Goal: Task Accomplishment & Management: Complete application form

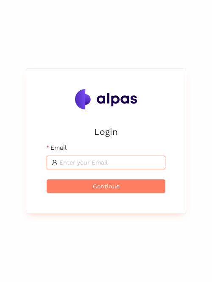
click at [87, 163] on input "Email" at bounding box center [109, 162] width 101 height 9
type input "[PERSON_NAME][EMAIL_ADDRESS][PERSON_NAME][DOMAIN_NAME]"
click at [85, 202] on div "Login Email [PERSON_NAME][EMAIL_ADDRESS][PERSON_NAME][DOMAIN_NAME] Continue" at bounding box center [105, 141] width 139 height 124
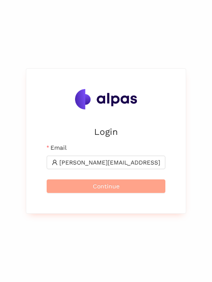
click at [90, 191] on button "Continue" at bounding box center [106, 186] width 119 height 14
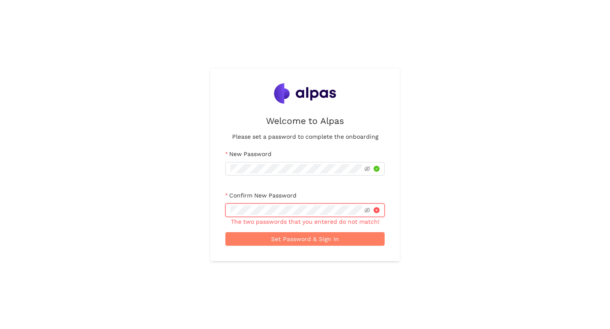
click at [225, 232] on button "Set Password & Sign In" at bounding box center [304, 239] width 159 height 14
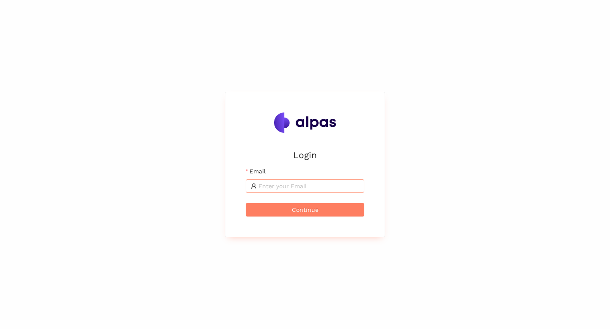
click at [304, 188] on input "Email" at bounding box center [308, 186] width 101 height 9
type input "[PERSON_NAME][EMAIL_ADDRESS][PERSON_NAME][DOMAIN_NAME]"
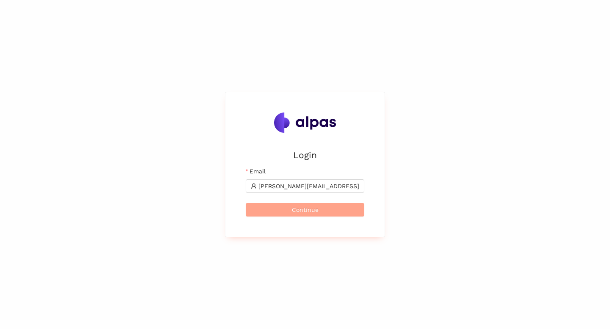
click at [310, 208] on span "Continue" at bounding box center [305, 209] width 27 height 9
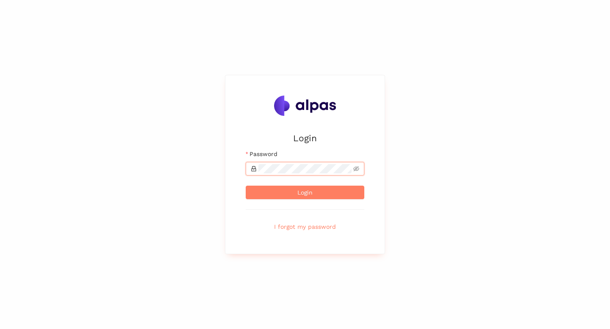
click at [246, 186] on button "Login" at bounding box center [305, 193] width 119 height 14
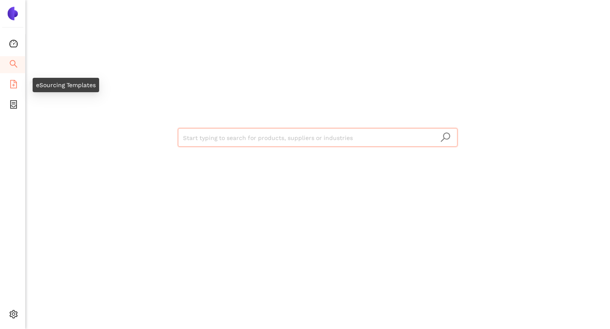
click at [12, 83] on icon "file-add" at bounding box center [13, 84] width 8 height 8
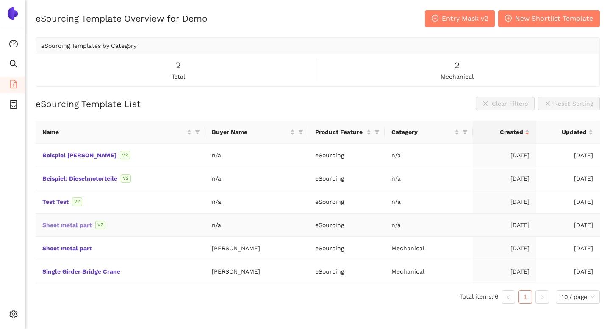
click at [0, 0] on link "Sheet metal part" at bounding box center [0, 0] width 0 height 0
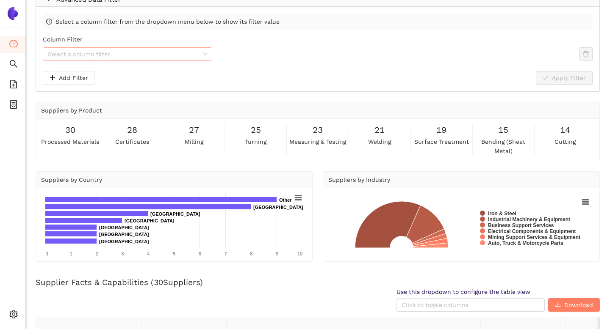
scroll to position [80, 0]
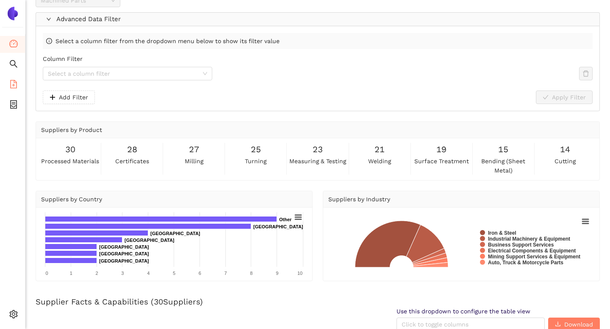
click at [18, 86] on li "eSourcing Templates" at bounding box center [12, 85] width 25 height 17
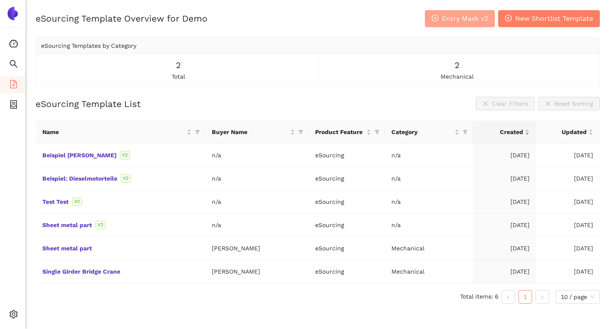
click at [456, 22] on span "Entry Mask v2" at bounding box center [465, 18] width 46 height 11
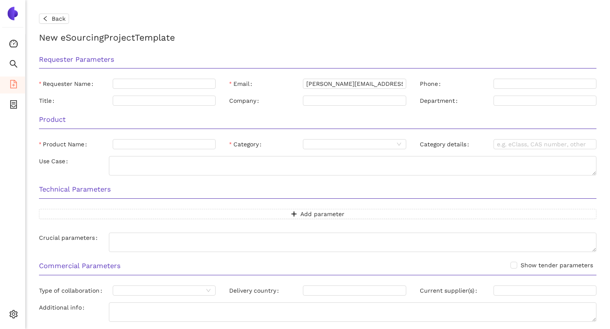
click at [14, 17] on img at bounding box center [13, 14] width 14 height 14
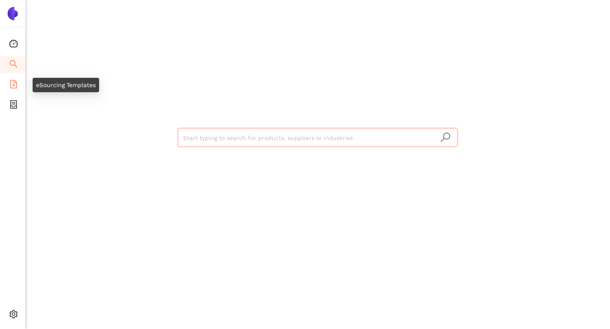
click at [8, 79] on li "eSourcing Templates" at bounding box center [12, 85] width 25 height 17
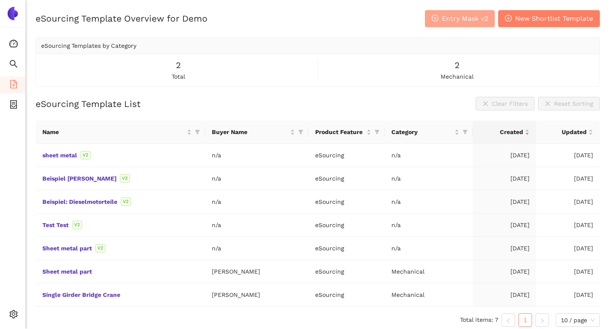
click at [431, 21] on button "Entry Mask v2" at bounding box center [460, 18] width 70 height 17
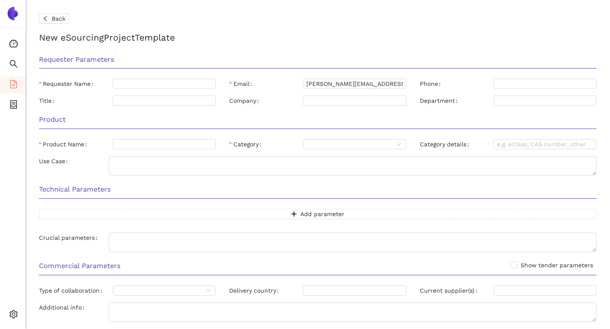
scroll to position [1, 0]
click at [14, 107] on icon "container" at bounding box center [13, 104] width 8 height 8
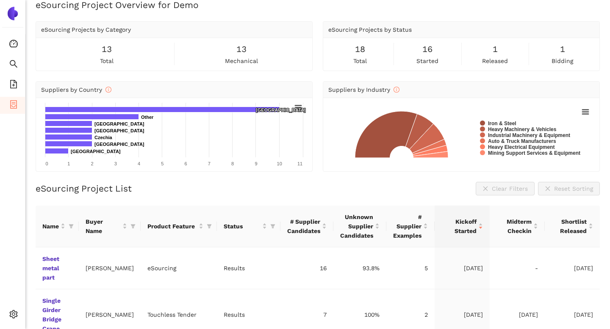
scroll to position [41, 0]
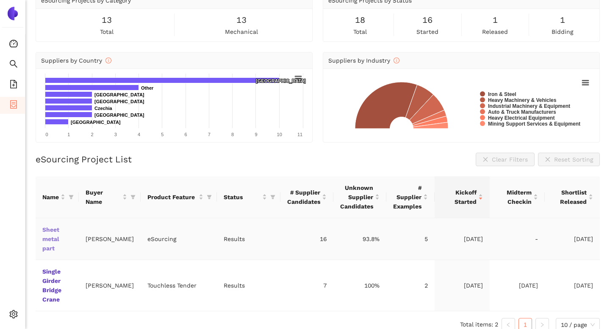
click at [0, 0] on link "Sheet metal part" at bounding box center [0, 0] width 0 height 0
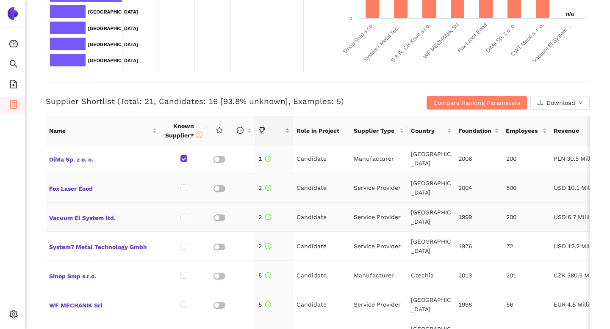
scroll to position [1, 0]
click at [57, 160] on span "DiMa Sp. z o. o." at bounding box center [103, 159] width 108 height 11
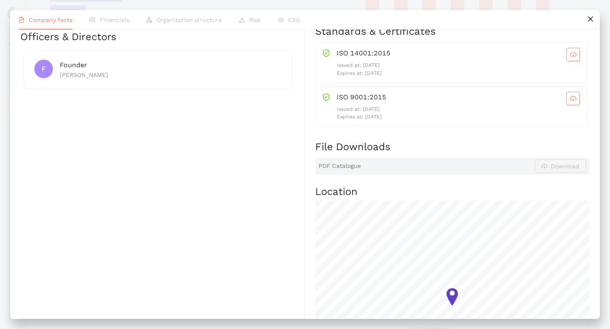
scroll to position [0, 0]
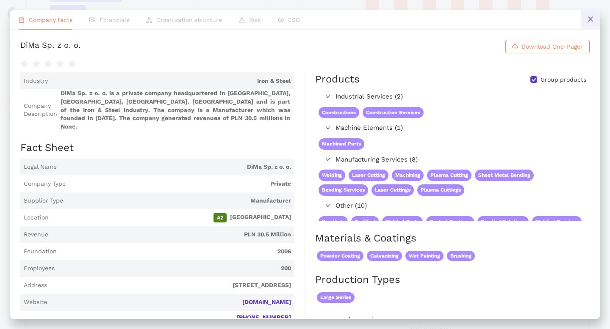
click at [591, 16] on icon "close" at bounding box center [590, 19] width 7 height 7
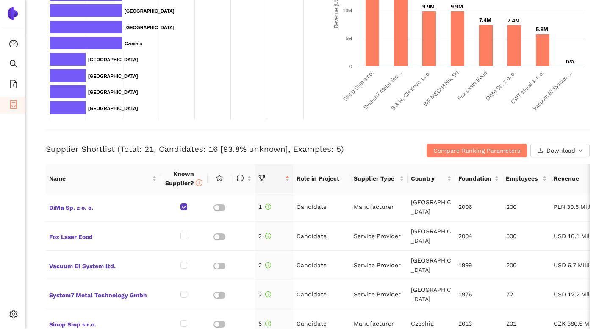
scroll to position [224, 0]
click at [15, 67] on icon "search" at bounding box center [13, 64] width 8 height 8
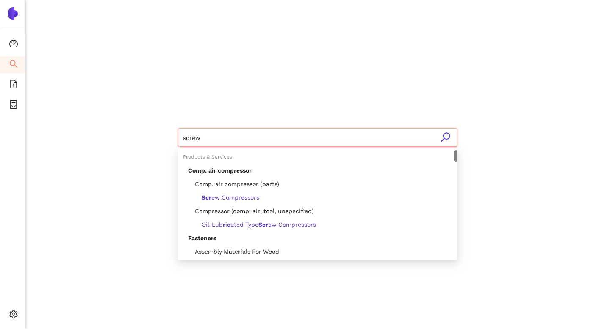
type input "screws"
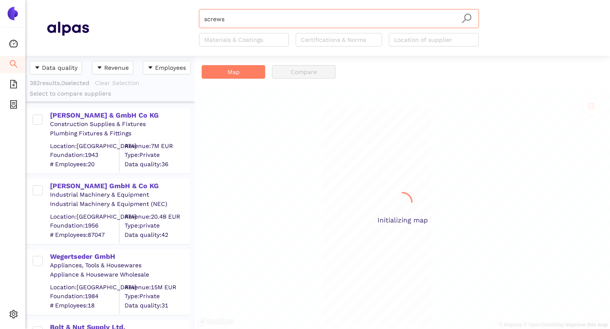
scroll to position [274, 169]
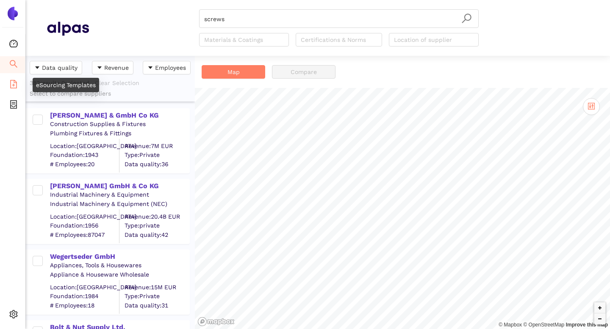
click at [12, 88] on span "file-add" at bounding box center [13, 85] width 8 height 17
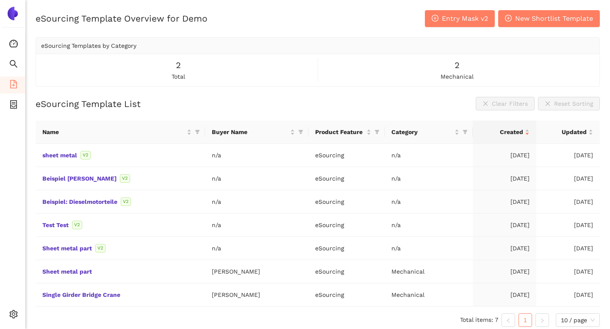
click at [12, 13] on img at bounding box center [13, 14] width 14 height 14
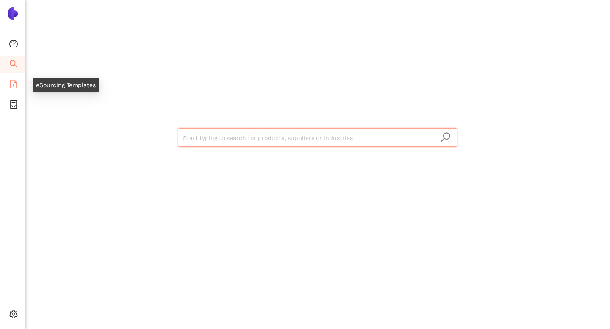
click at [13, 82] on icon "file-add" at bounding box center [13, 84] width 8 height 8
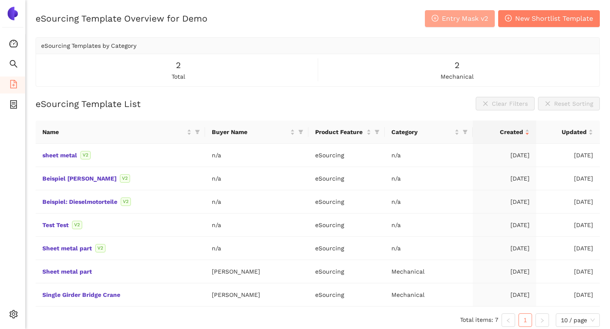
click at [442, 15] on button "Entry Mask v2" at bounding box center [460, 18] width 70 height 17
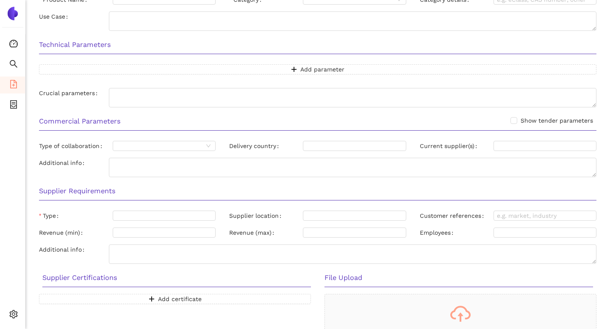
scroll to position [133, 0]
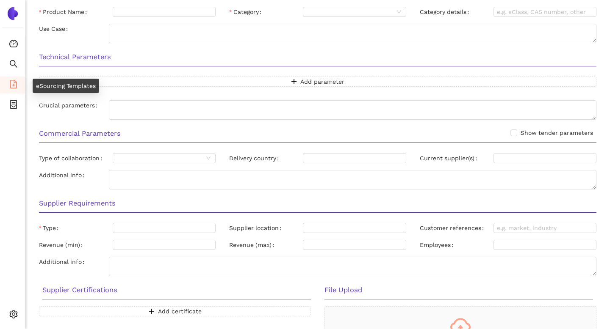
click at [22, 89] on span "eSourcing Templates" at bounding box center [52, 85] width 60 height 17
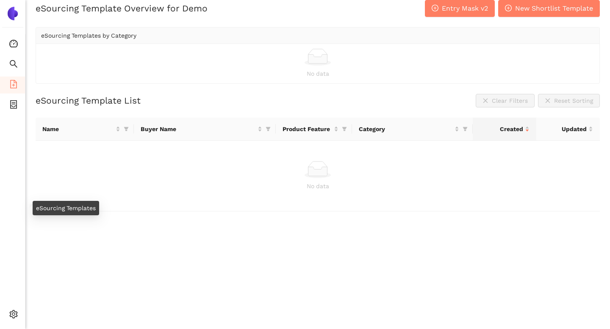
scroll to position [10, 0]
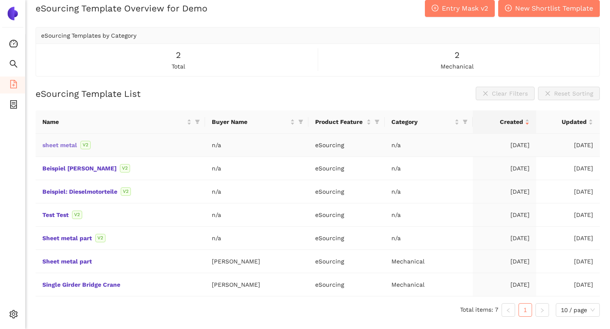
click at [0, 0] on link "sheet metal" at bounding box center [0, 0] width 0 height 0
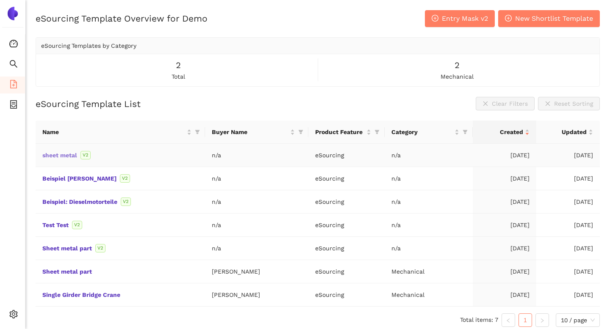
click at [0, 0] on link "sheet metal" at bounding box center [0, 0] width 0 height 0
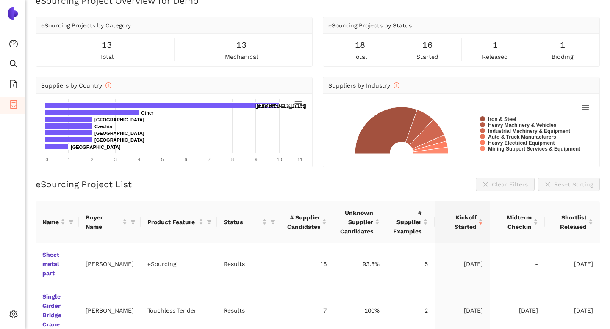
scroll to position [41, 0]
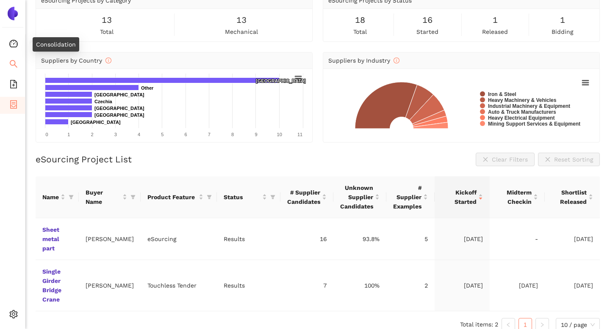
click at [14, 63] on icon "search" at bounding box center [13, 64] width 8 height 8
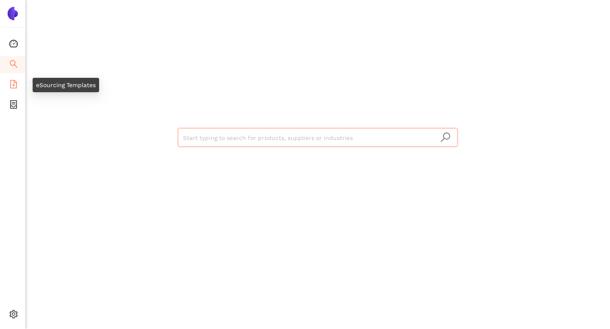
click at [13, 86] on icon "file-add" at bounding box center [13, 84] width 8 height 8
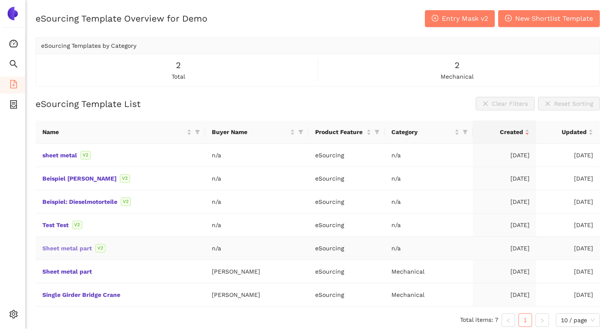
click at [0, 0] on link "Sheet metal part" at bounding box center [0, 0] width 0 height 0
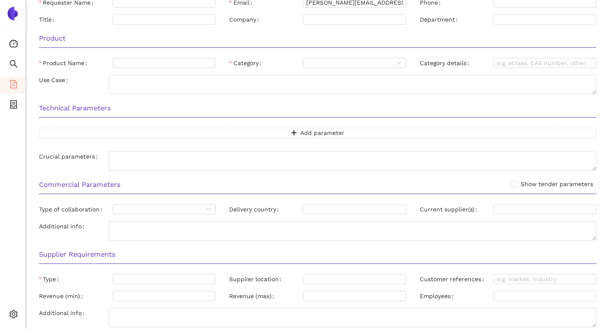
scroll to position [90, 0]
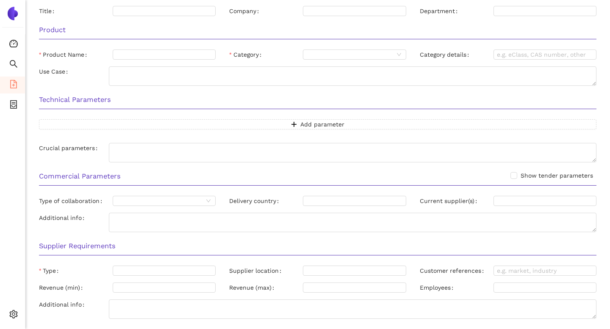
click at [293, 117] on div "Technical Parameters Add parameter Crucial parameters" at bounding box center [317, 127] width 571 height 77
click at [297, 127] on button "Add parameter" at bounding box center [317, 124] width 557 height 10
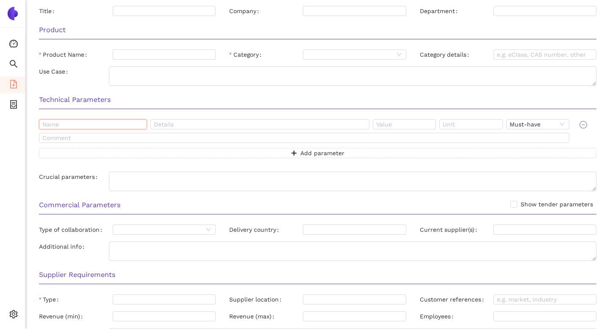
click at [116, 122] on input "text" at bounding box center [93, 124] width 108 height 10
click at [164, 124] on input "text" at bounding box center [259, 124] width 219 height 10
click at [304, 152] on span "Add parameter" at bounding box center [322, 153] width 44 height 9
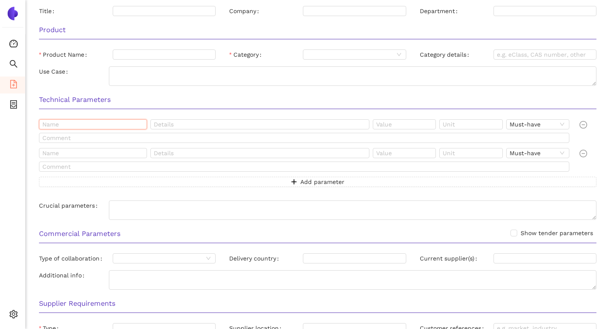
click at [87, 121] on input "text" at bounding box center [93, 124] width 108 height 10
click at [196, 120] on input "text" at bounding box center [259, 124] width 219 height 10
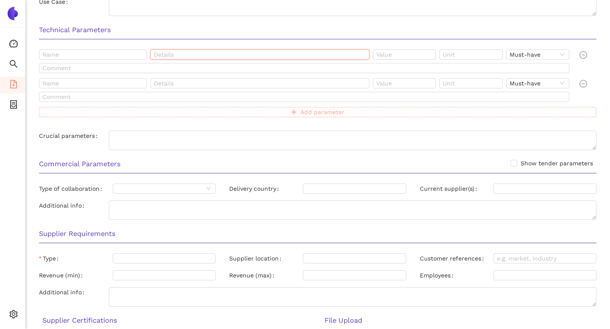
scroll to position [151, 0]
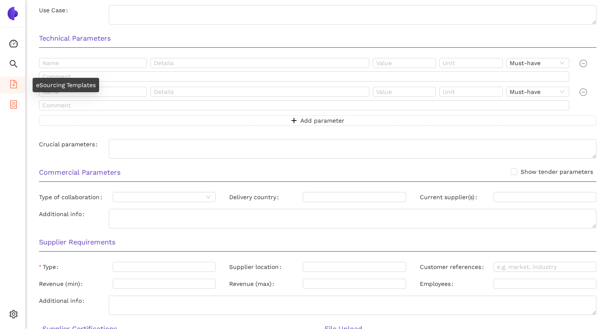
click at [11, 101] on icon "container" at bounding box center [13, 104] width 8 height 8
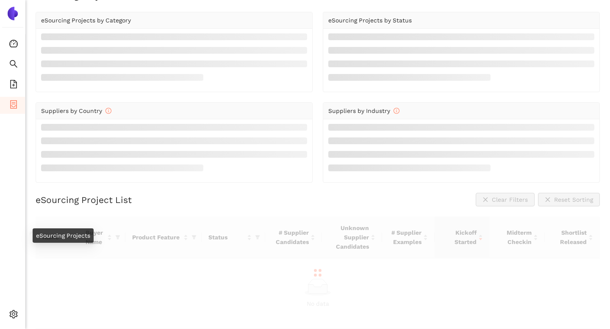
scroll to position [41, 0]
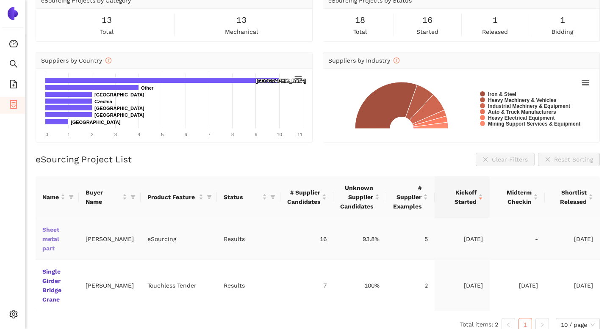
click at [0, 0] on link "Sheet metal part" at bounding box center [0, 0] width 0 height 0
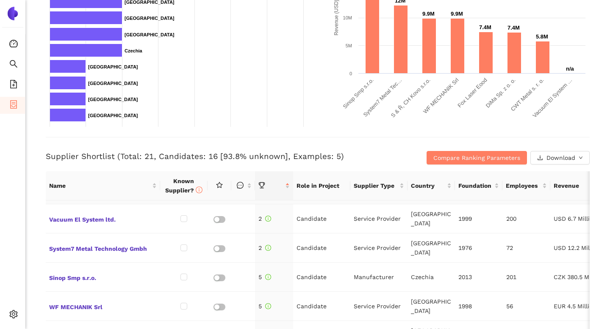
scroll to position [6, 0]
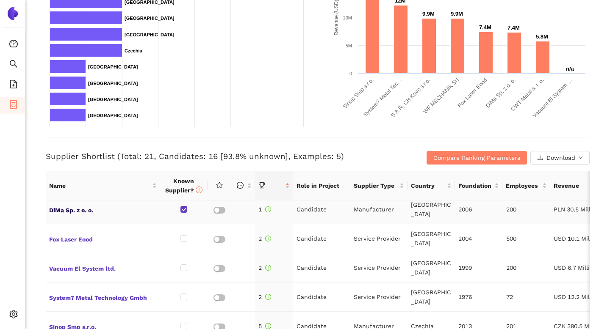
click at [86, 213] on span "DiMa Sp. z o. o." at bounding box center [103, 209] width 108 height 11
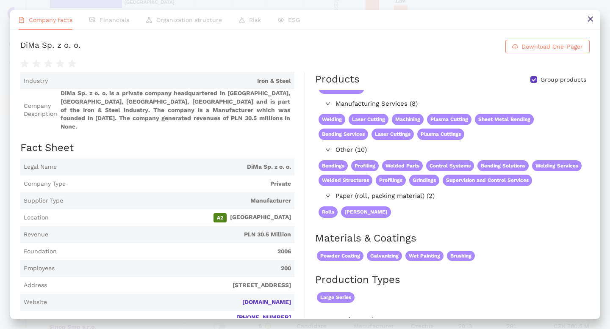
scroll to position [55, 0]
click at [589, 24] on button at bounding box center [589, 19] width 19 height 19
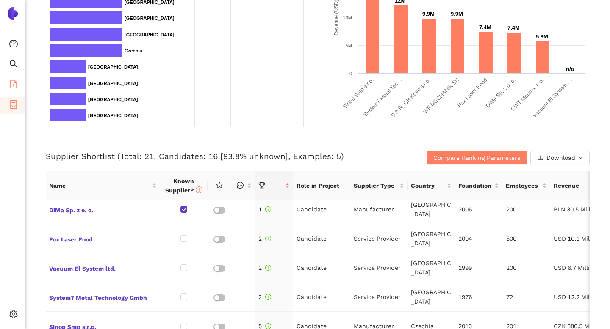
click at [15, 80] on icon "file-add" at bounding box center [13, 84] width 7 height 8
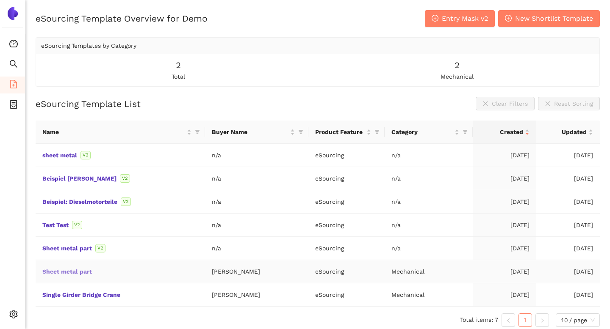
click at [0, 0] on link "Sheet metal part" at bounding box center [0, 0] width 0 height 0
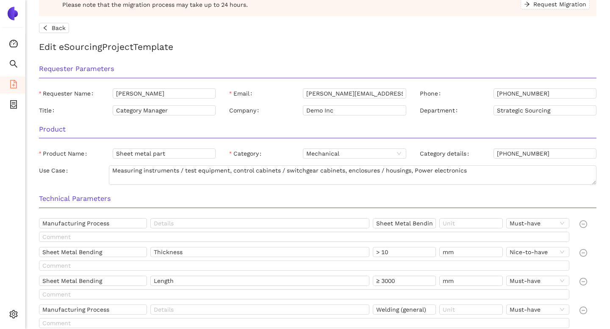
scroll to position [35, 0]
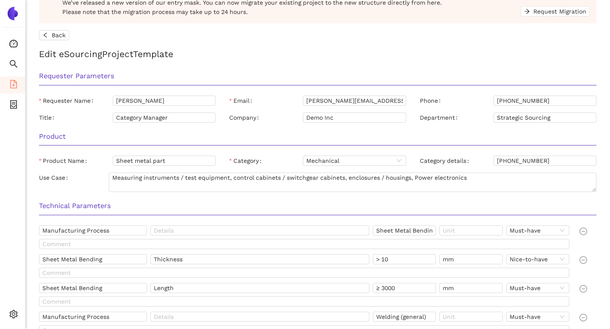
click at [17, 14] on img at bounding box center [13, 14] width 14 height 14
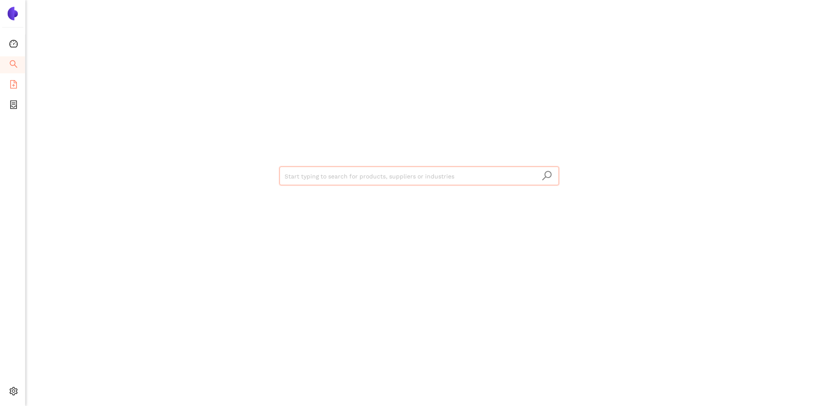
click at [18, 83] on li "eSourcing Templates" at bounding box center [12, 85] width 25 height 17
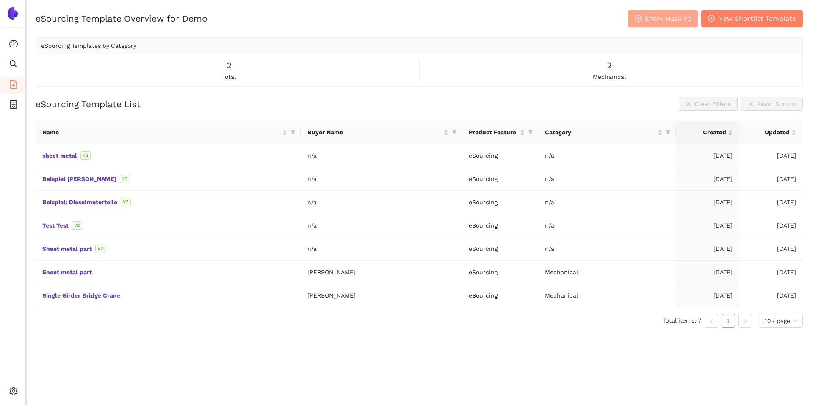
click at [609, 20] on span "Entry Mask v2" at bounding box center [668, 18] width 46 height 11
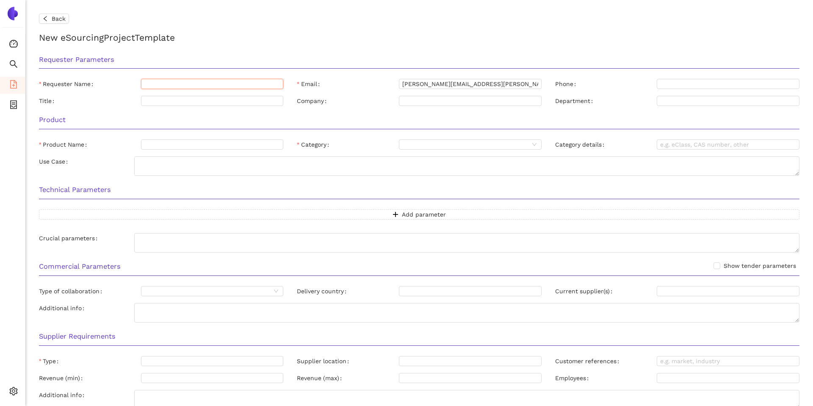
click at [239, 83] on input "Requester Name" at bounding box center [212, 84] width 143 height 10
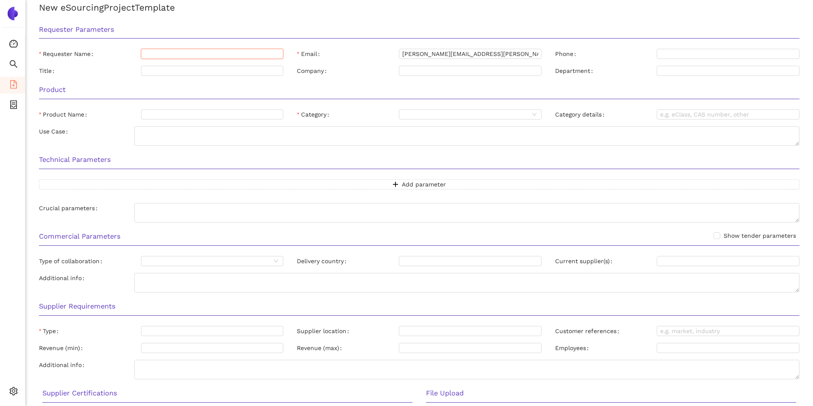
scroll to position [30, 0]
click at [193, 117] on input "Product Name" at bounding box center [212, 114] width 143 height 10
click at [401, 117] on div at bounding box center [470, 114] width 143 height 10
type input "sheet metal"
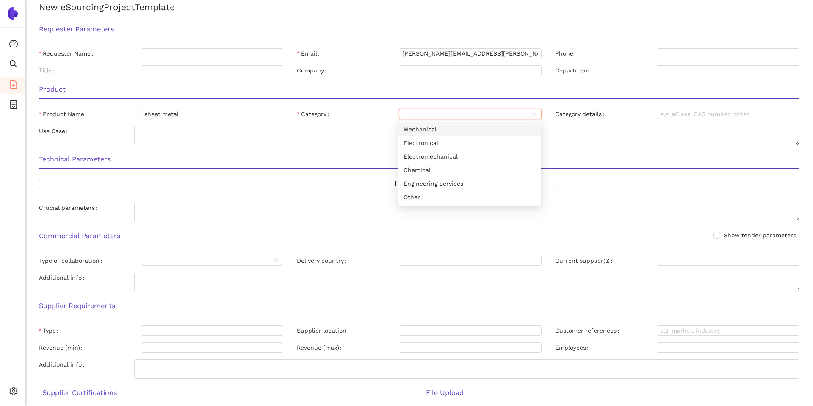
click at [473, 129] on div "Mechanical" at bounding box center [470, 128] width 133 height 9
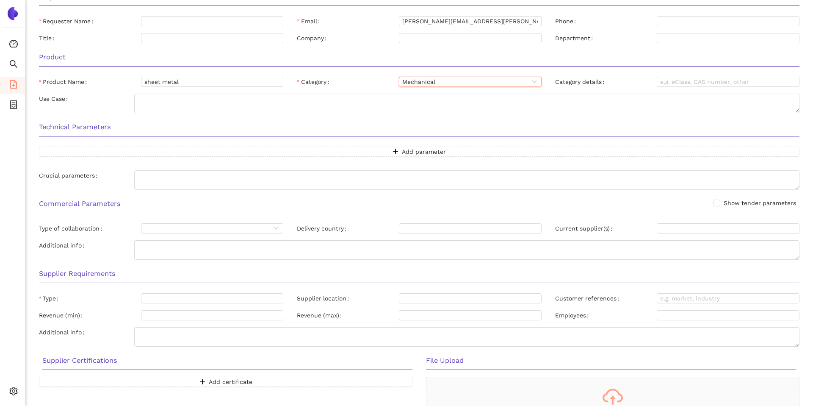
scroll to position [75, 0]
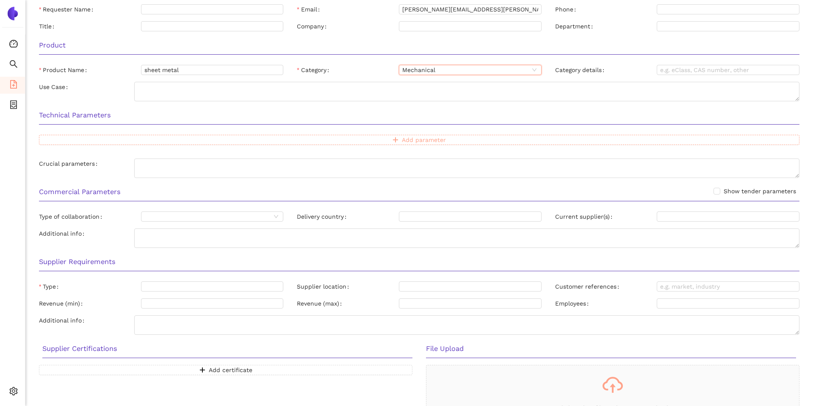
click at [379, 139] on button "Add parameter" at bounding box center [419, 140] width 760 height 10
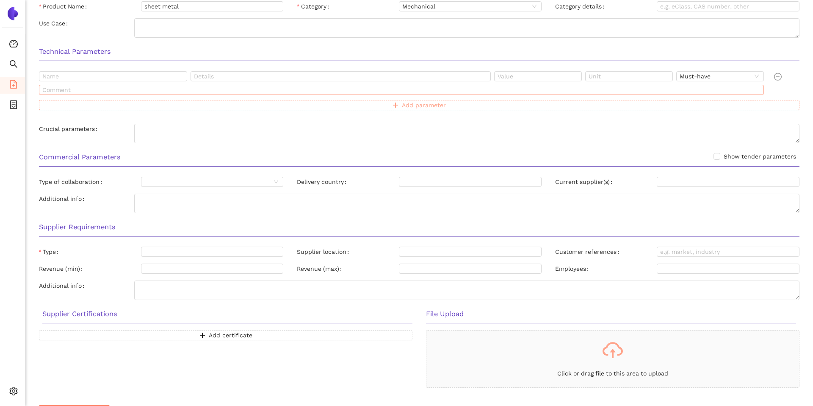
scroll to position [140, 0]
click at [222, 179] on input "Type of collaboration" at bounding box center [207, 179] width 127 height 9
click at [240, 251] on div at bounding box center [208, 249] width 130 height 7
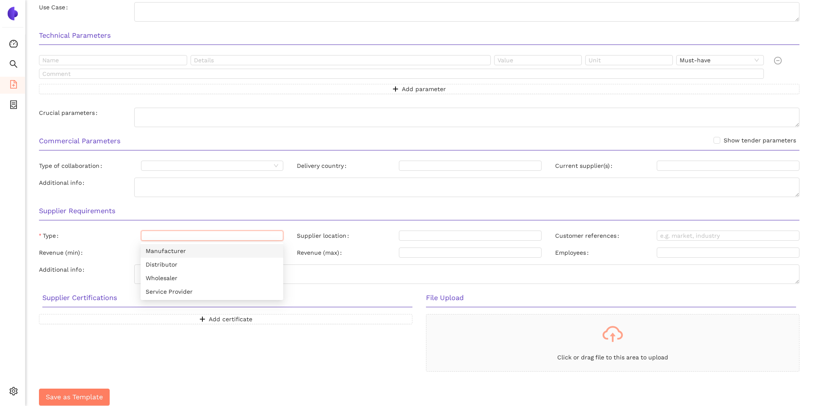
scroll to position [160, 0]
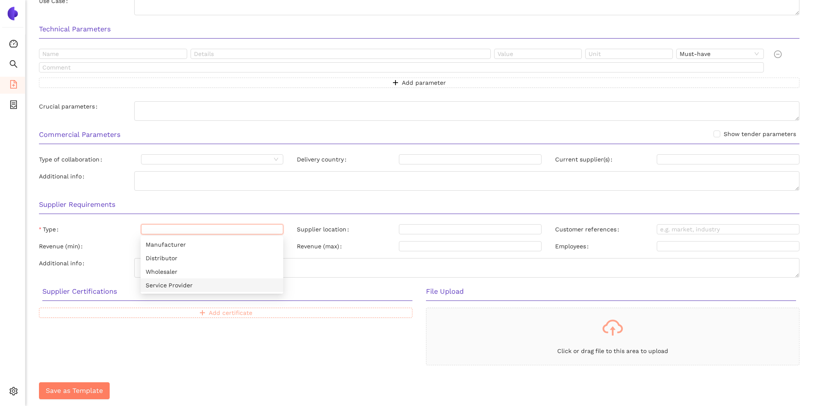
click at [235, 313] on span "Add certificate" at bounding box center [231, 312] width 44 height 9
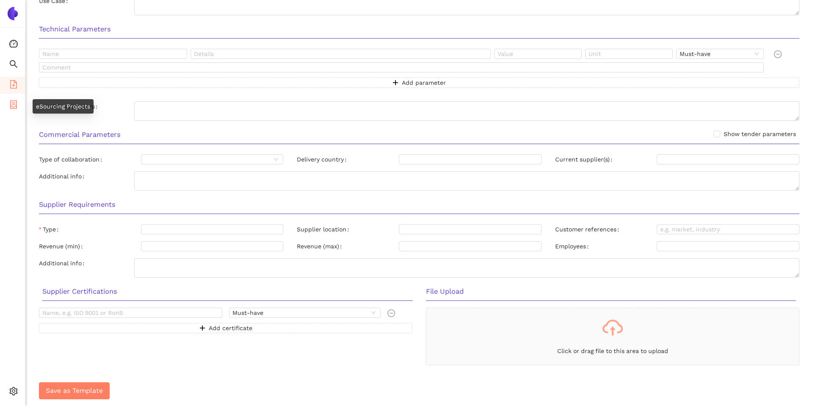
click at [15, 106] on icon "container" at bounding box center [13, 104] width 8 height 8
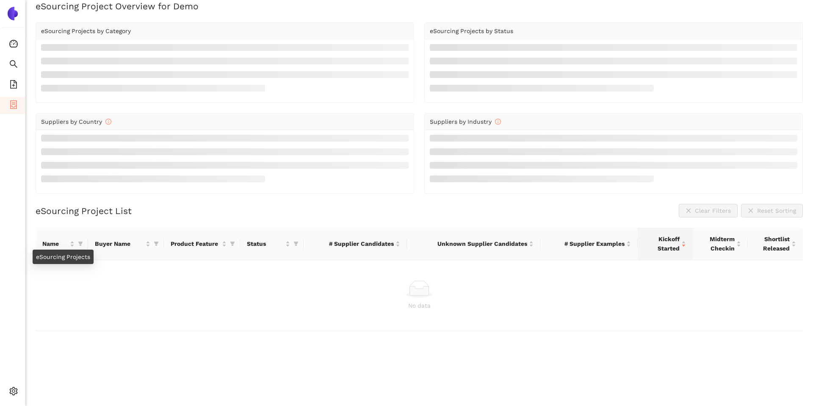
scroll to position [10, 0]
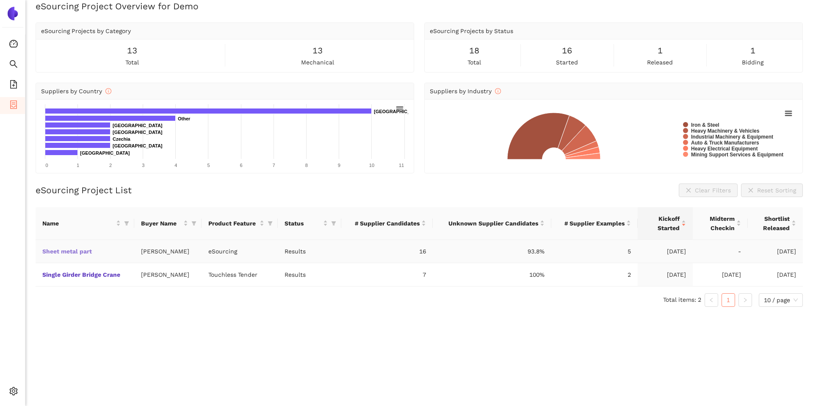
click at [0, 0] on link "Sheet metal part" at bounding box center [0, 0] width 0 height 0
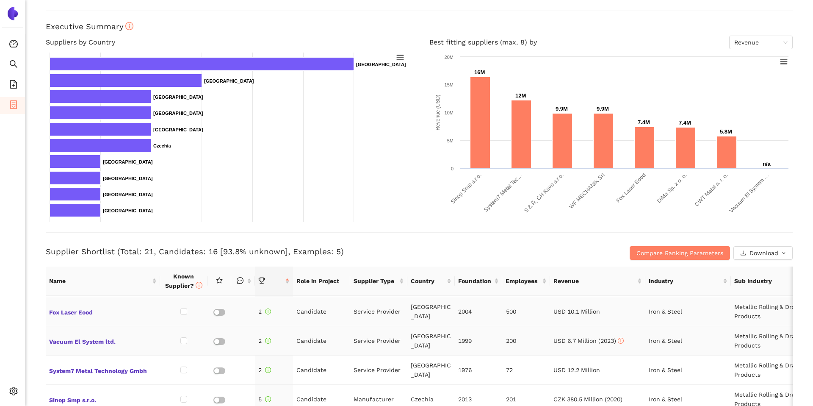
scroll to position [27, 0]
click at [669, 256] on span "Compare Ranking Parameters" at bounding box center [679, 252] width 87 height 9
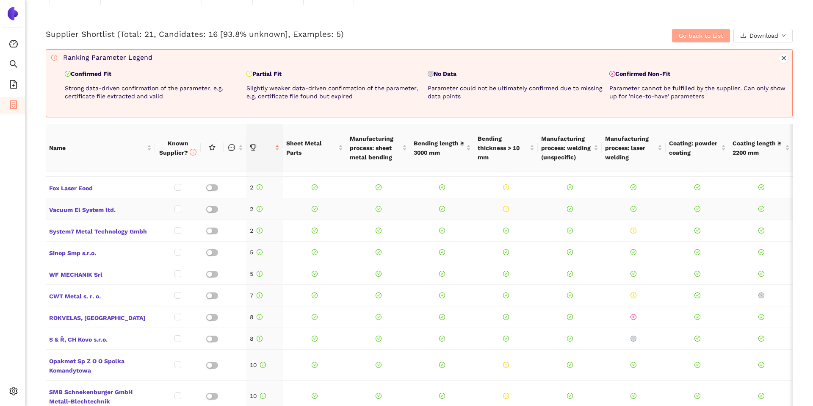
scroll to position [0, 0]
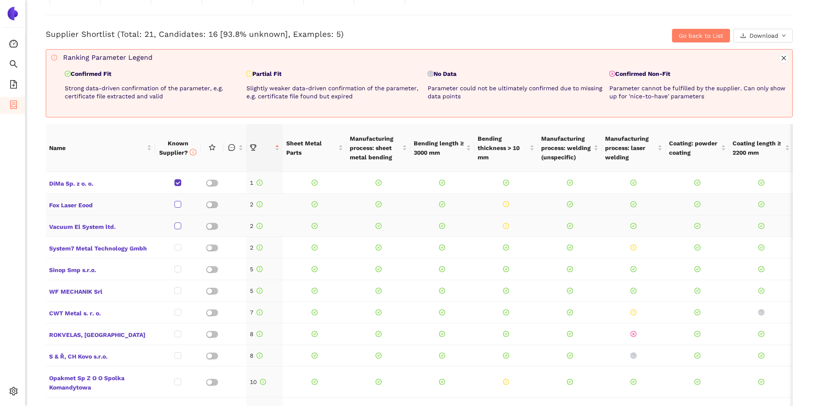
drag, startPoint x: 177, startPoint y: 201, endPoint x: 179, endPoint y: 226, distance: 25.1
click at [177, 201] on input "checkbox" at bounding box center [177, 204] width 7 height 7
checkbox input "true"
click at [179, 227] on input "checkbox" at bounding box center [177, 225] width 7 height 7
checkbox input "true"
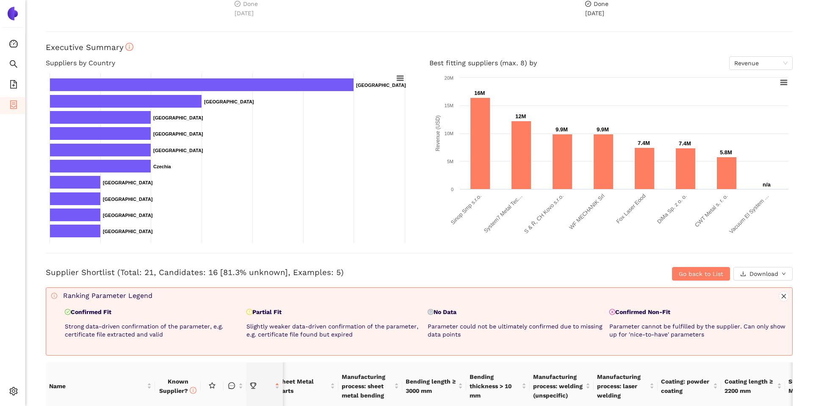
scroll to position [105, 0]
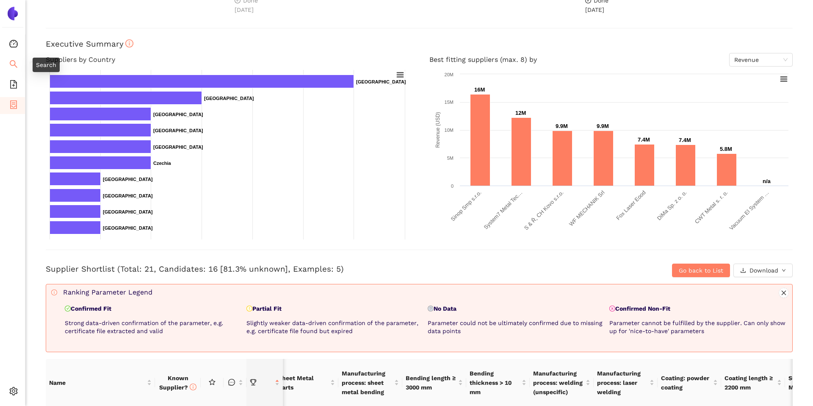
click at [9, 60] on icon "search" at bounding box center [13, 64] width 8 height 8
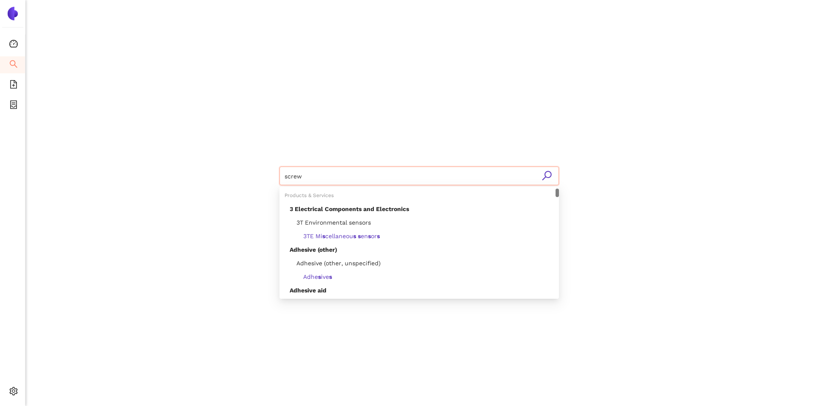
type input "screws"
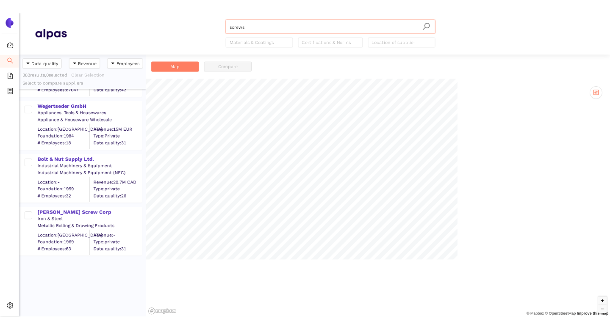
scroll to position [274, 169]
